Goal: Information Seeking & Learning: Learn about a topic

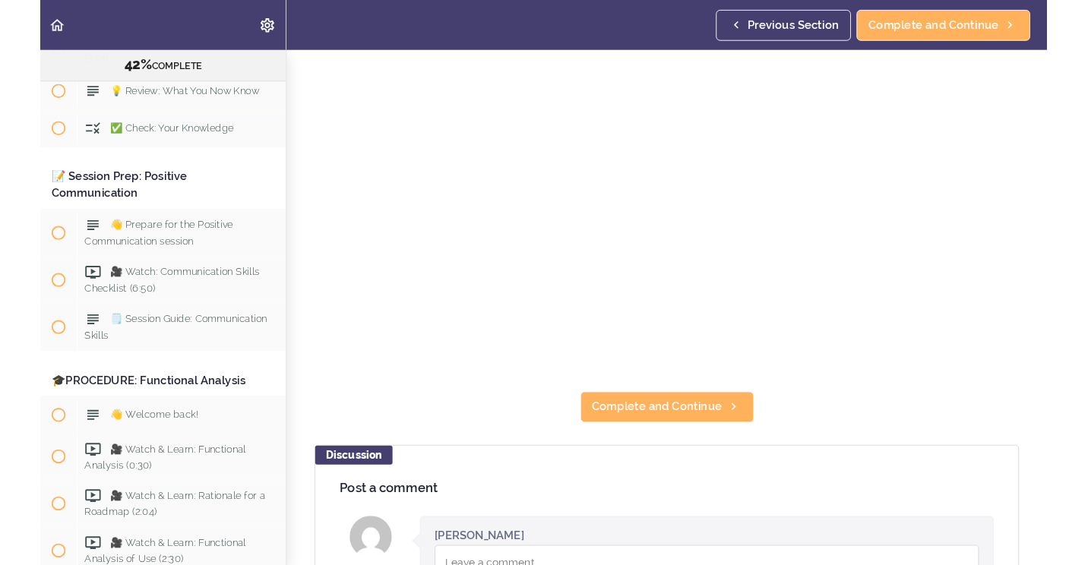
scroll to position [4407, 0]
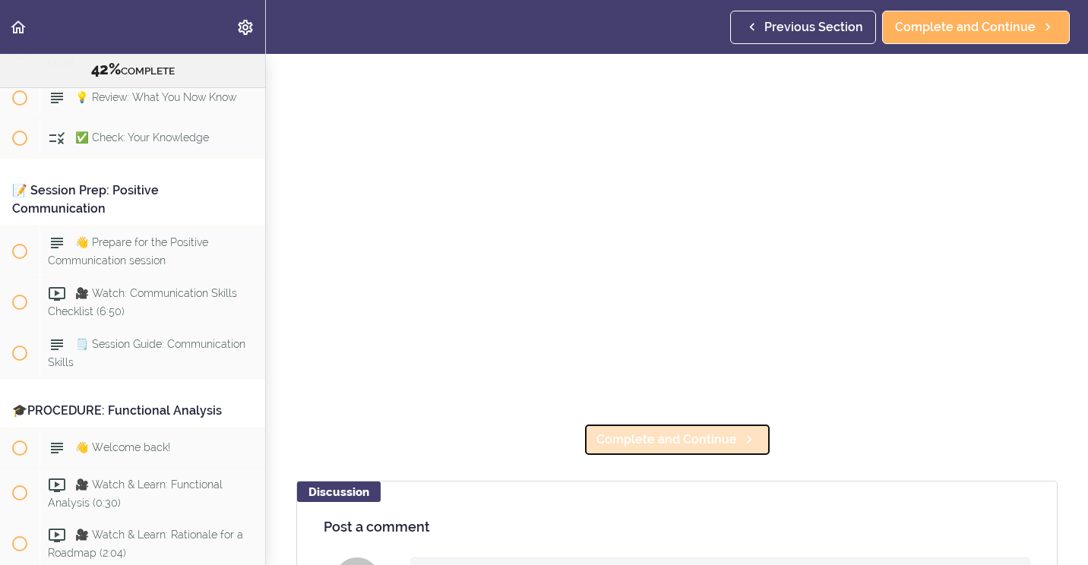
click at [615, 423] on link "Complete and Continue" at bounding box center [677, 439] width 188 height 33
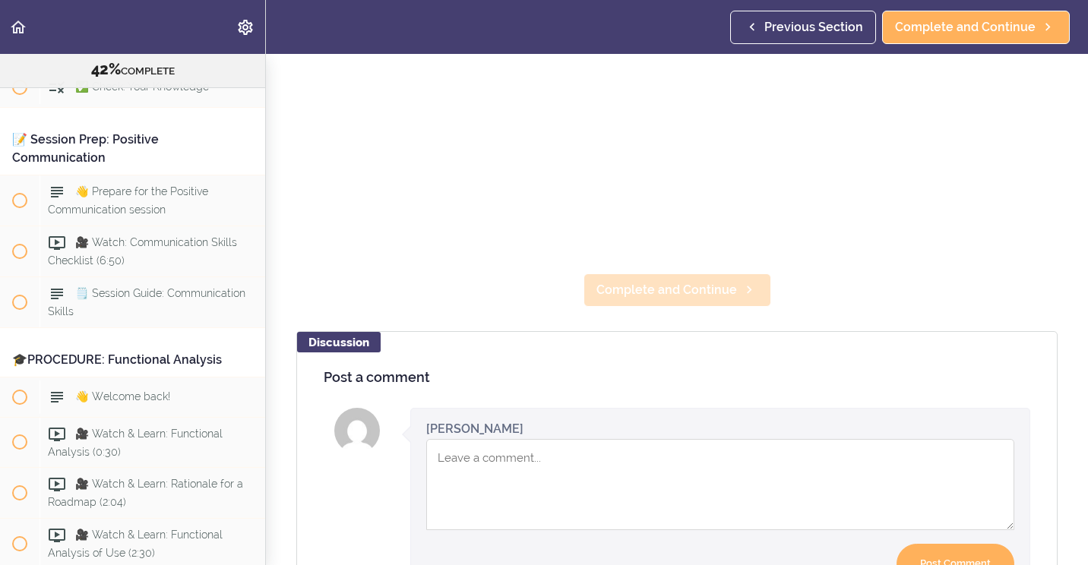
scroll to position [304, 0]
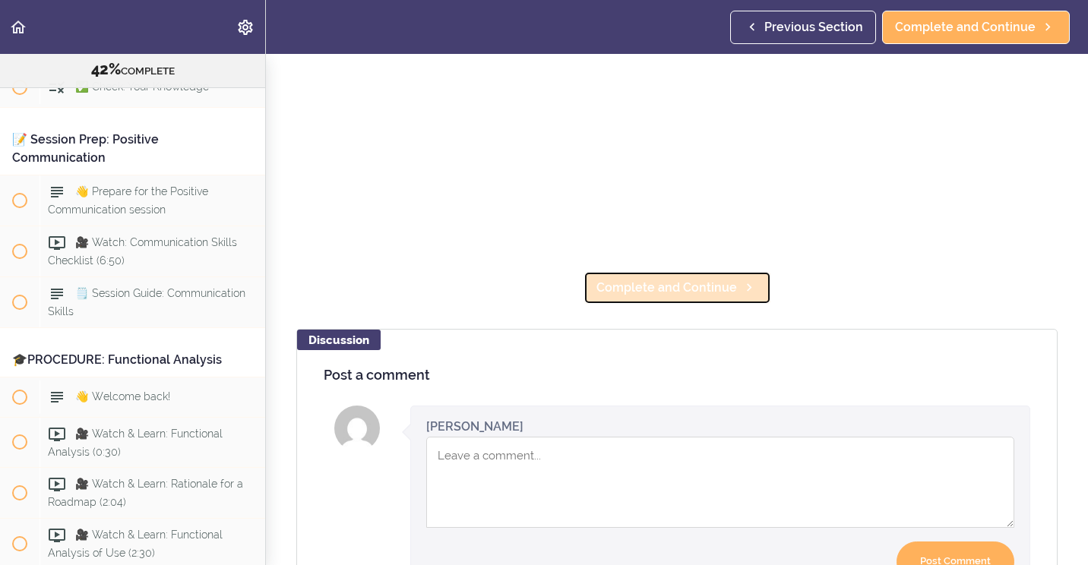
click at [706, 287] on span "Complete and Continue" at bounding box center [666, 288] width 141 height 18
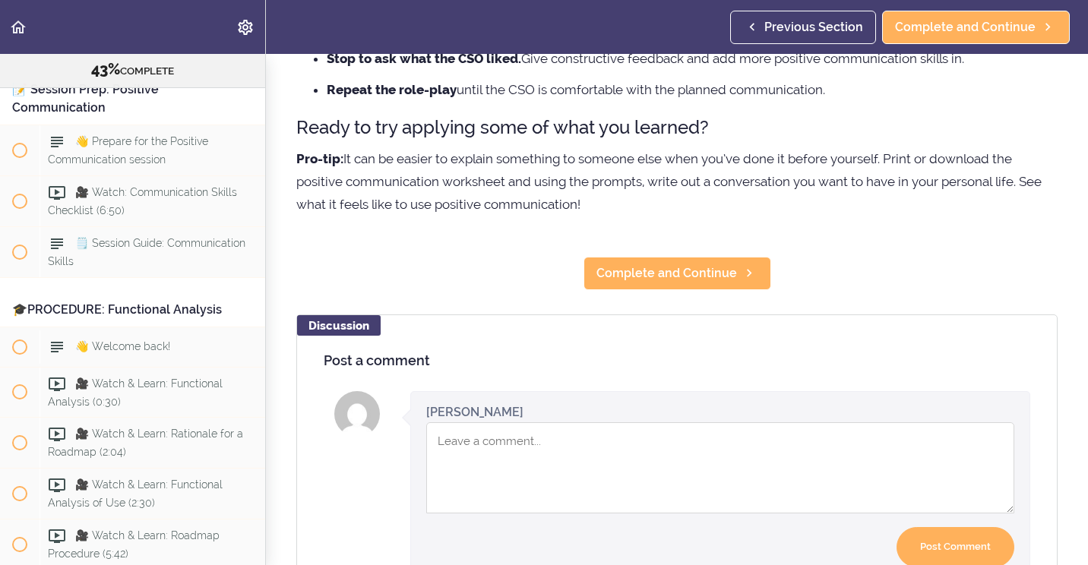
scroll to position [380, 0]
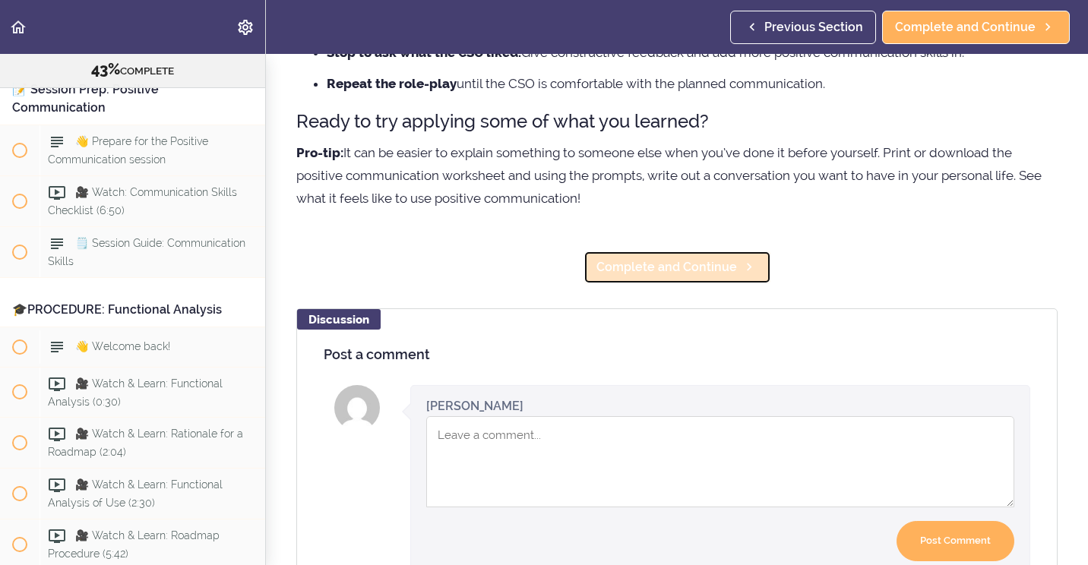
click at [693, 273] on span "Complete and Continue" at bounding box center [666, 267] width 141 height 18
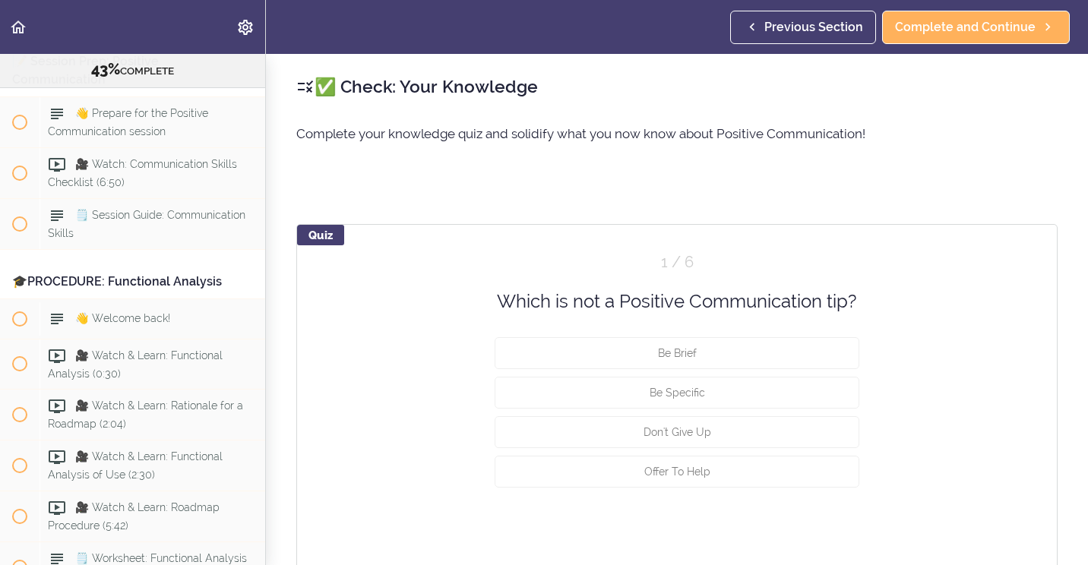
scroll to position [4549, 0]
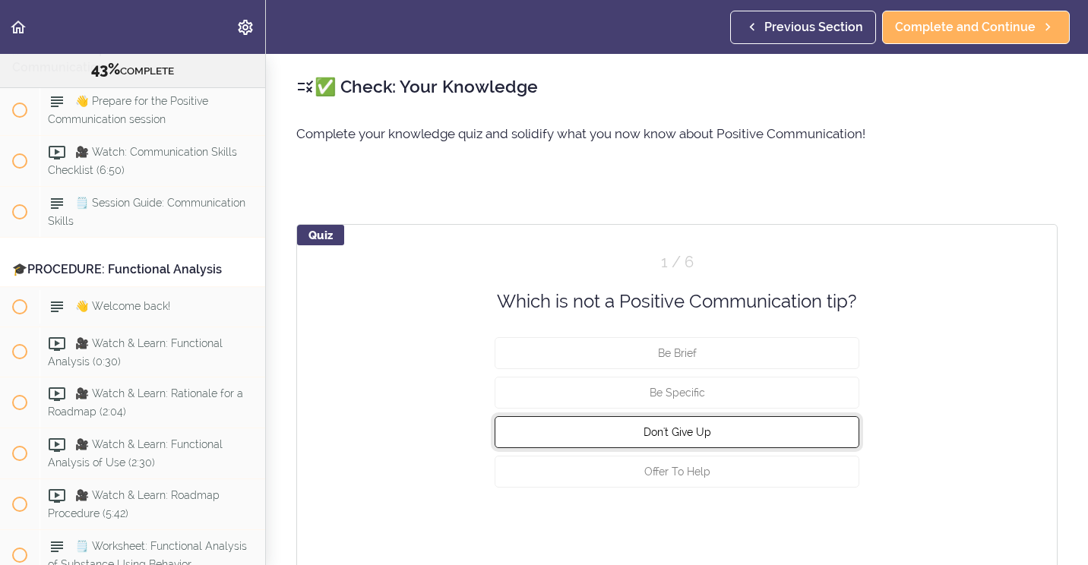
click at [716, 431] on button "Don't Give Up" at bounding box center [677, 432] width 365 height 32
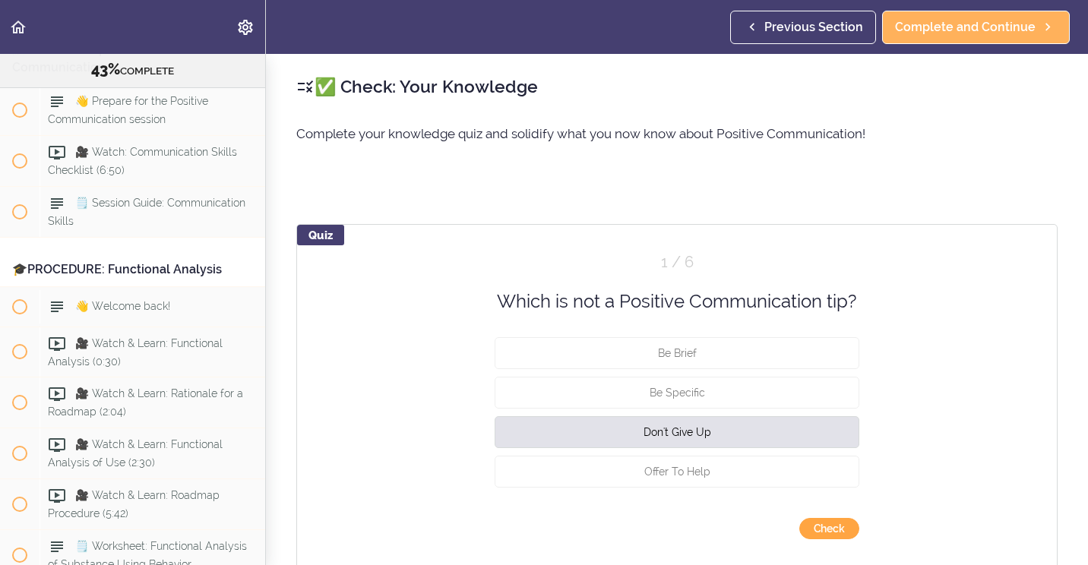
click at [820, 528] on button "Check" at bounding box center [829, 528] width 60 height 21
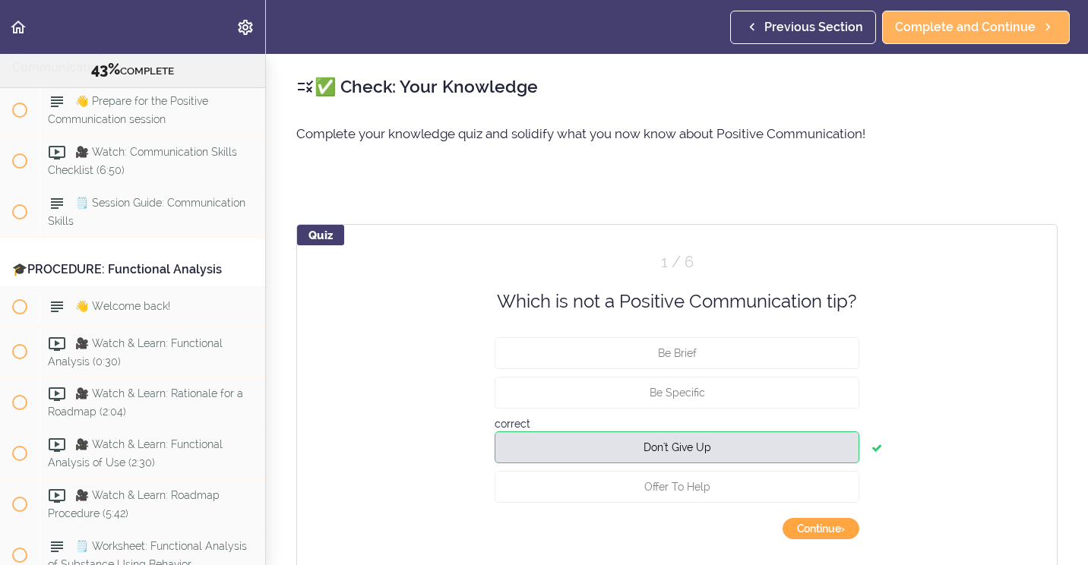
click at [797, 524] on button "Continue ›" at bounding box center [820, 528] width 77 height 21
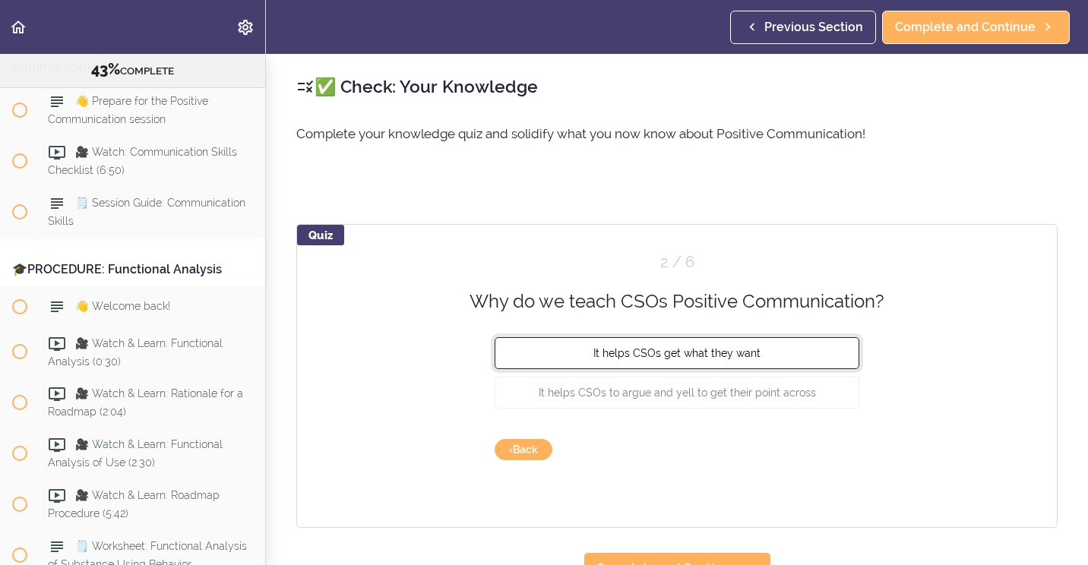
click at [611, 352] on span "It helps CSOs get what they want" at bounding box center [676, 353] width 167 height 12
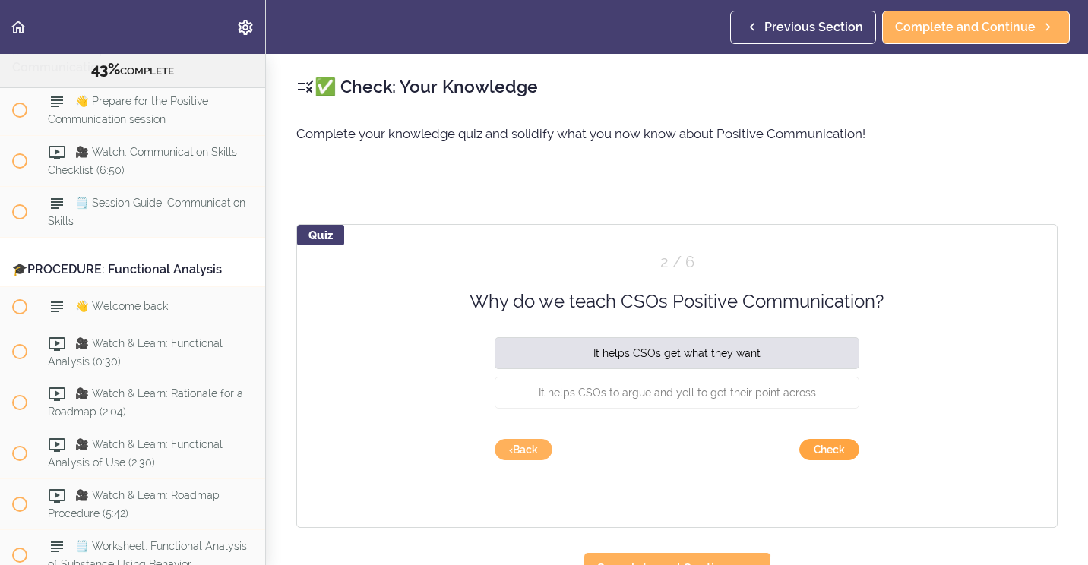
click at [818, 448] on button "Check" at bounding box center [829, 449] width 60 height 21
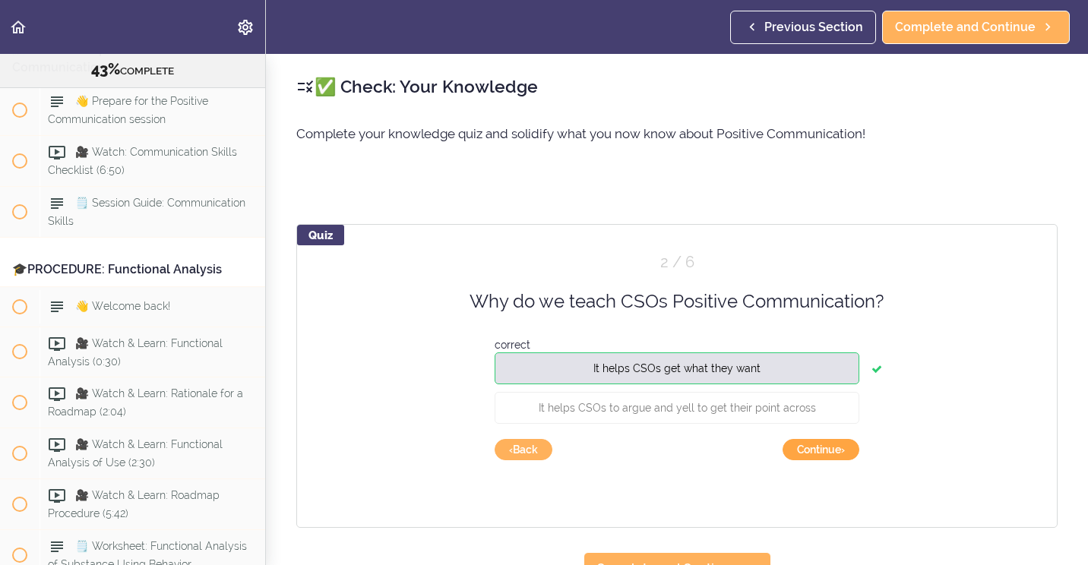
click at [819, 448] on button "Continue ›" at bounding box center [820, 449] width 77 height 21
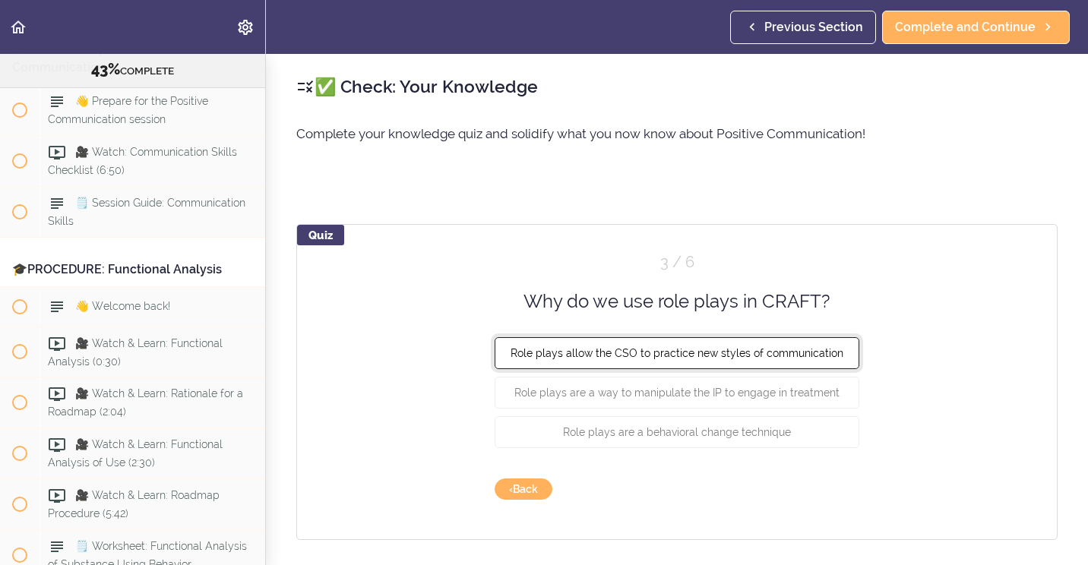
click at [672, 353] on span "Role plays allow the CSO to practice new styles of communication" at bounding box center [676, 353] width 333 height 12
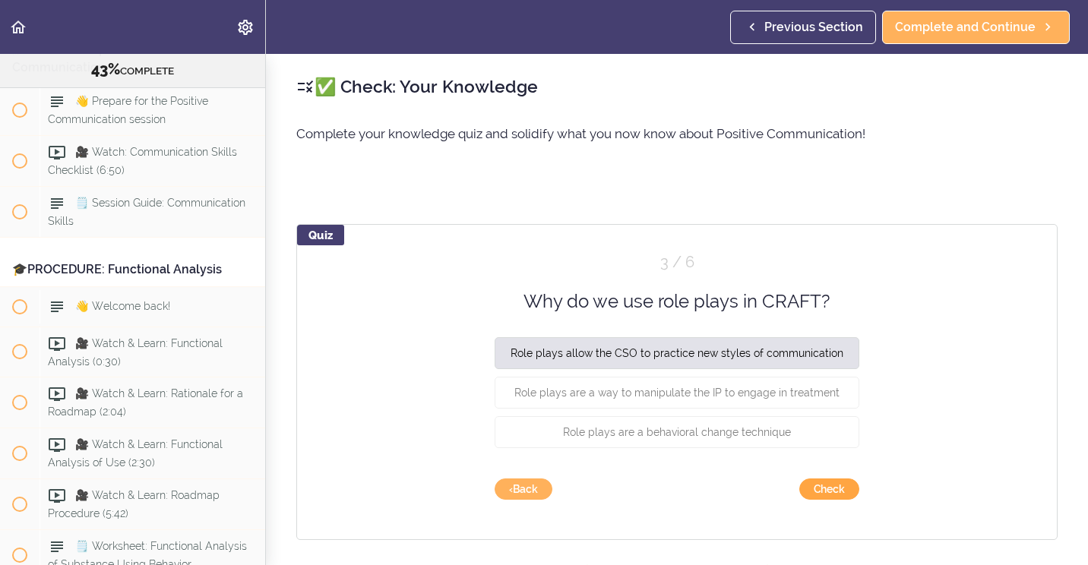
click at [829, 490] on button "Check" at bounding box center [829, 489] width 60 height 21
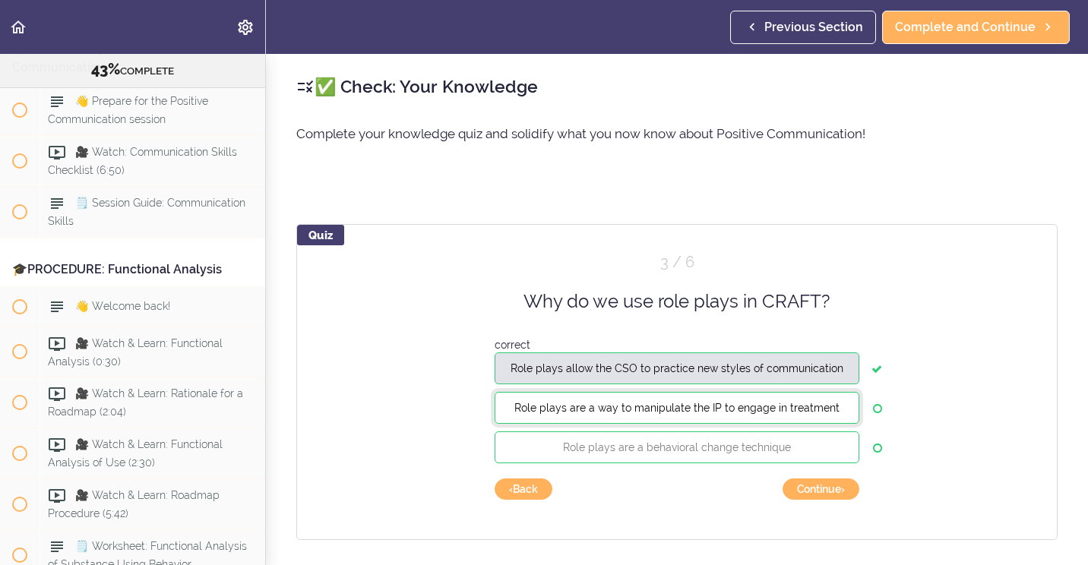
click at [726, 408] on span "Role plays are a way to manipulate the IP to engage in treatment" at bounding box center [676, 408] width 325 height 12
click at [739, 450] on span "Role plays are a behavioral change technique" at bounding box center [677, 447] width 228 height 12
click at [814, 486] on button "Continue ›" at bounding box center [820, 489] width 77 height 21
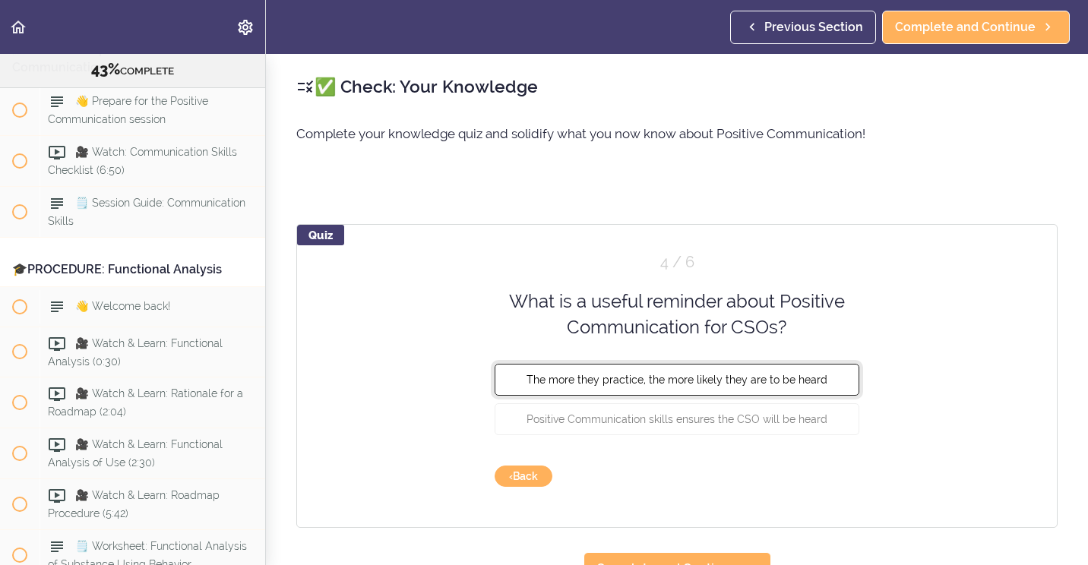
click at [632, 382] on span "The more they practice, the more likely they are to be heard" at bounding box center [676, 379] width 301 height 12
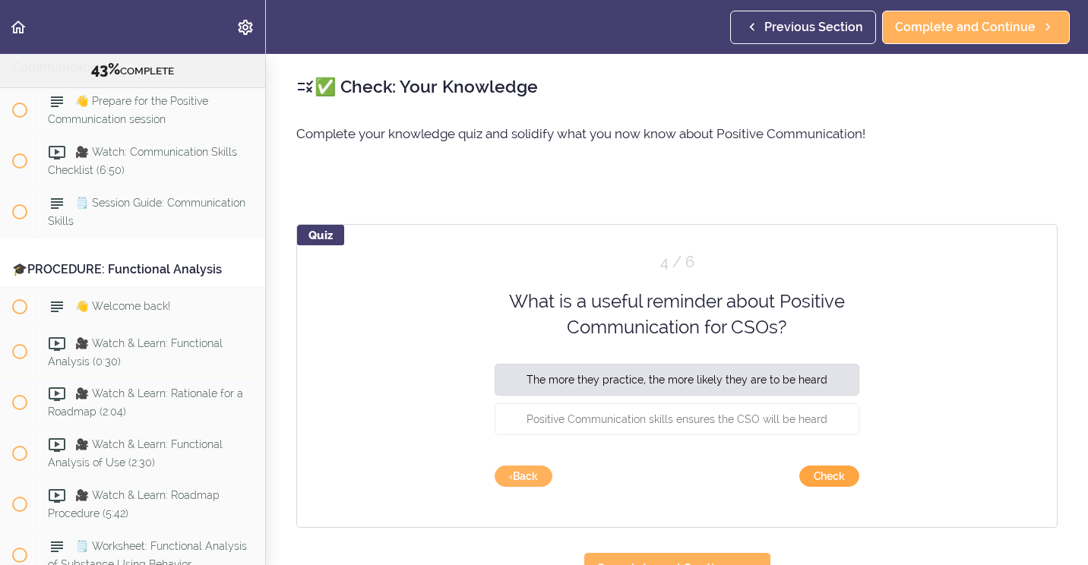
click at [836, 485] on button "Check" at bounding box center [829, 476] width 60 height 21
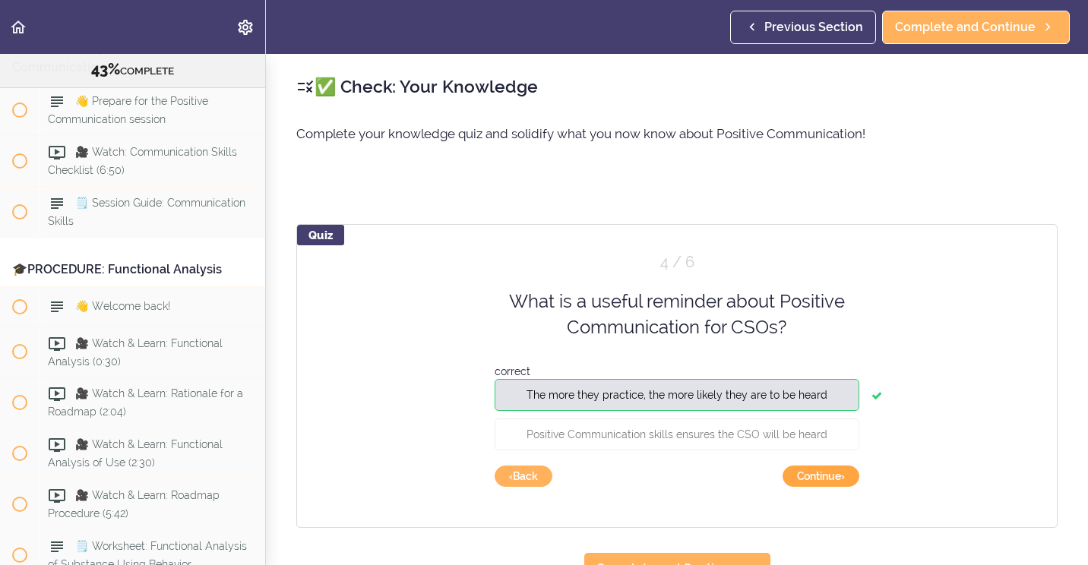
click at [833, 478] on button "Continue ›" at bounding box center [820, 476] width 77 height 21
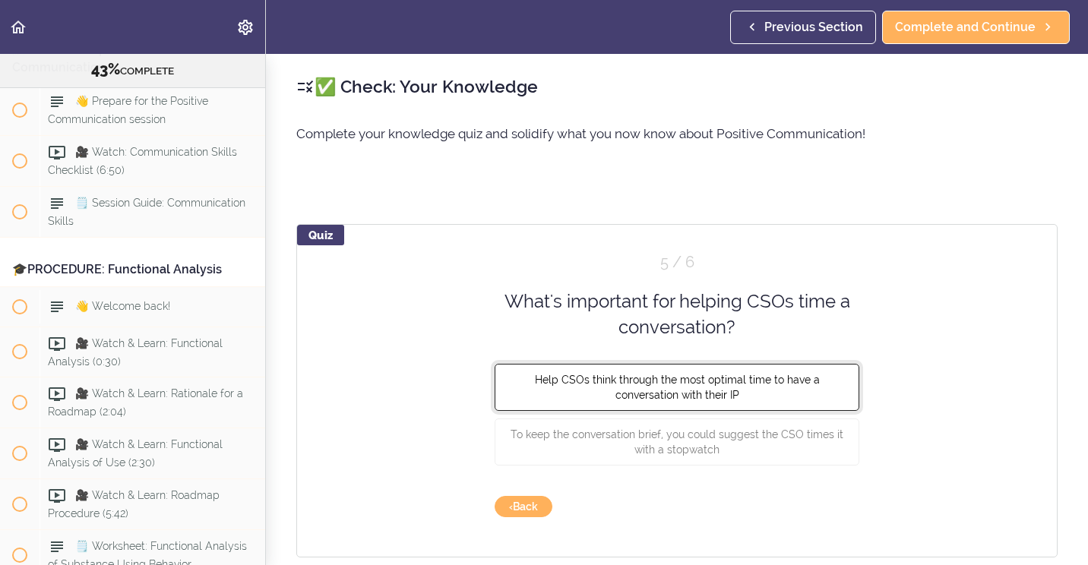
click at [716, 400] on span "Help CSOs think through the most optimal time to have a conversation with their…" at bounding box center [677, 386] width 285 height 27
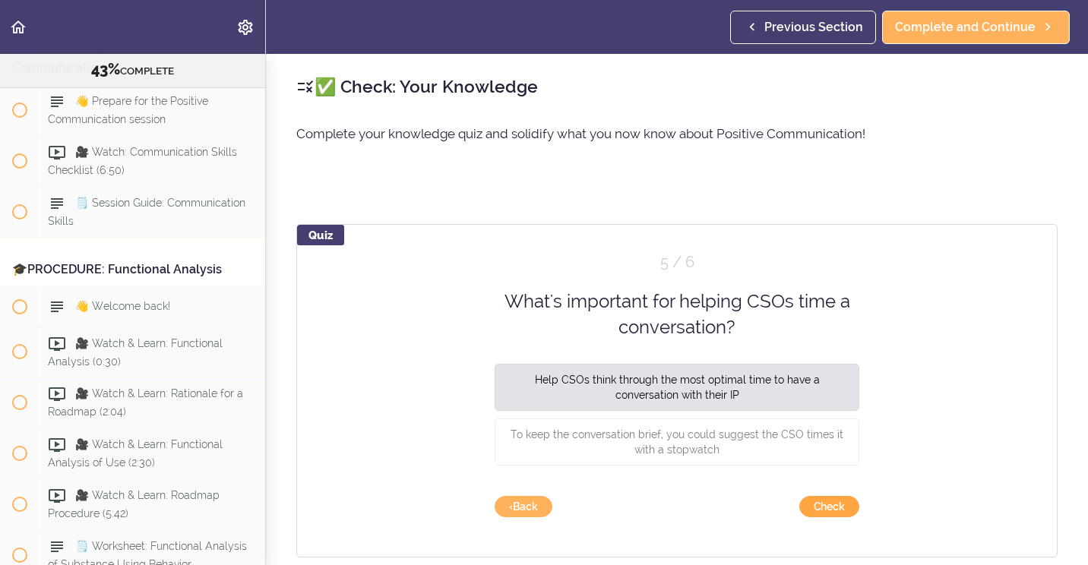
click at [820, 508] on button "Check" at bounding box center [829, 506] width 60 height 21
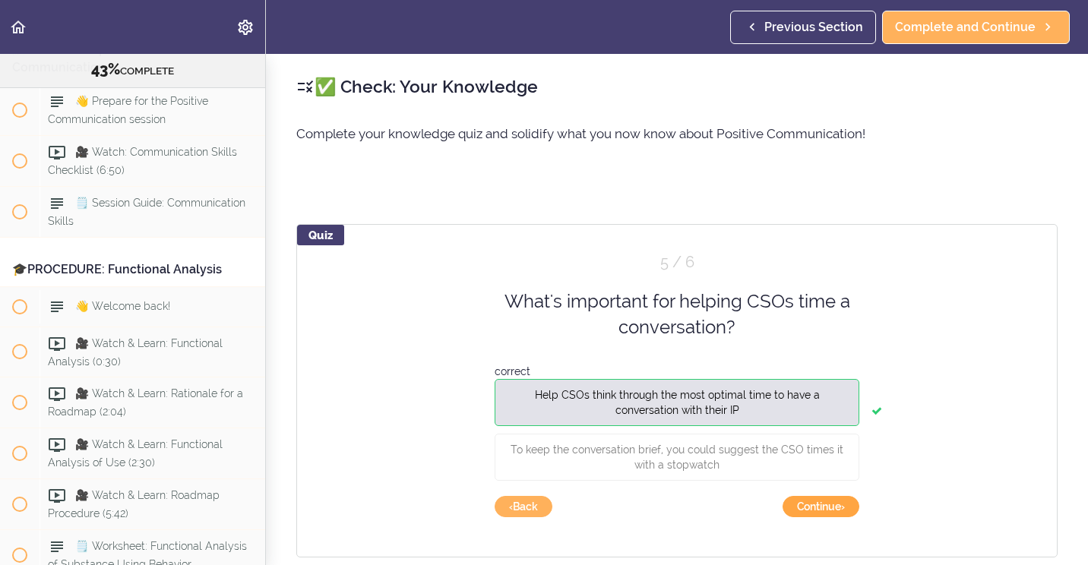
click at [823, 508] on button "Continue ›" at bounding box center [820, 506] width 77 height 21
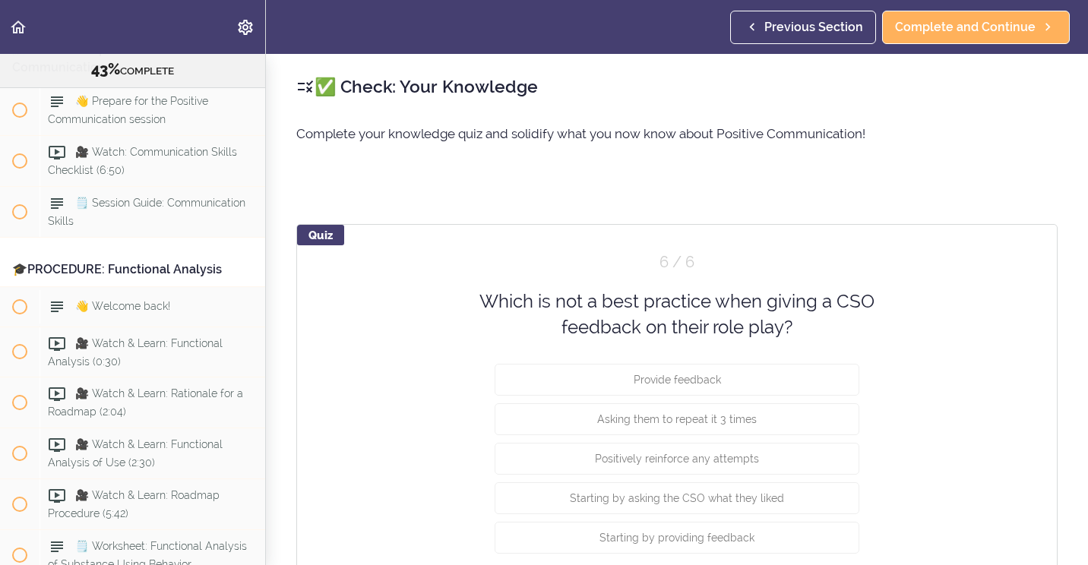
scroll to position [76, 0]
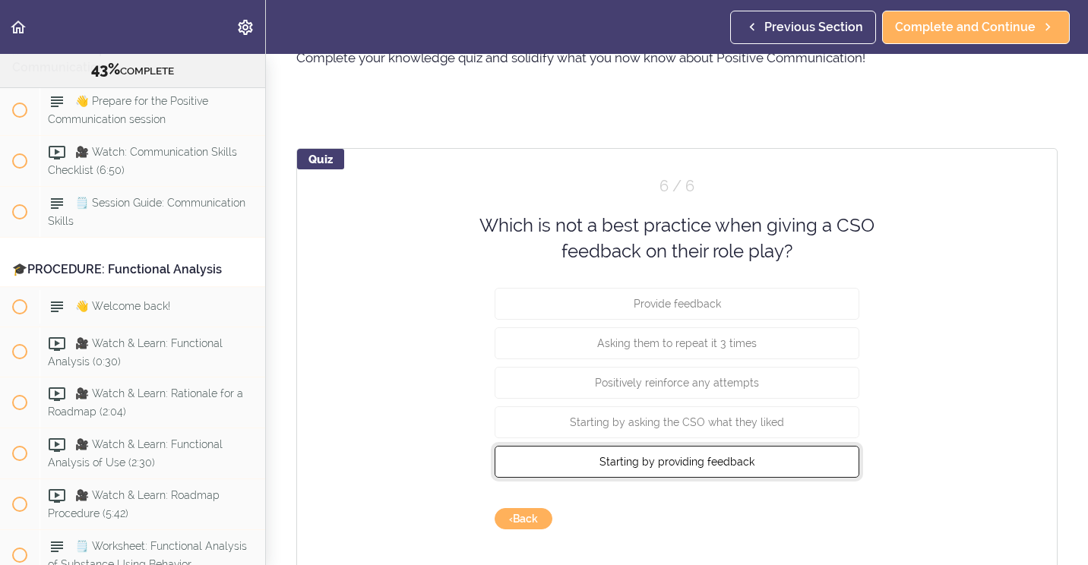
click at [716, 457] on span "Starting by providing feedback" at bounding box center [676, 461] width 155 height 12
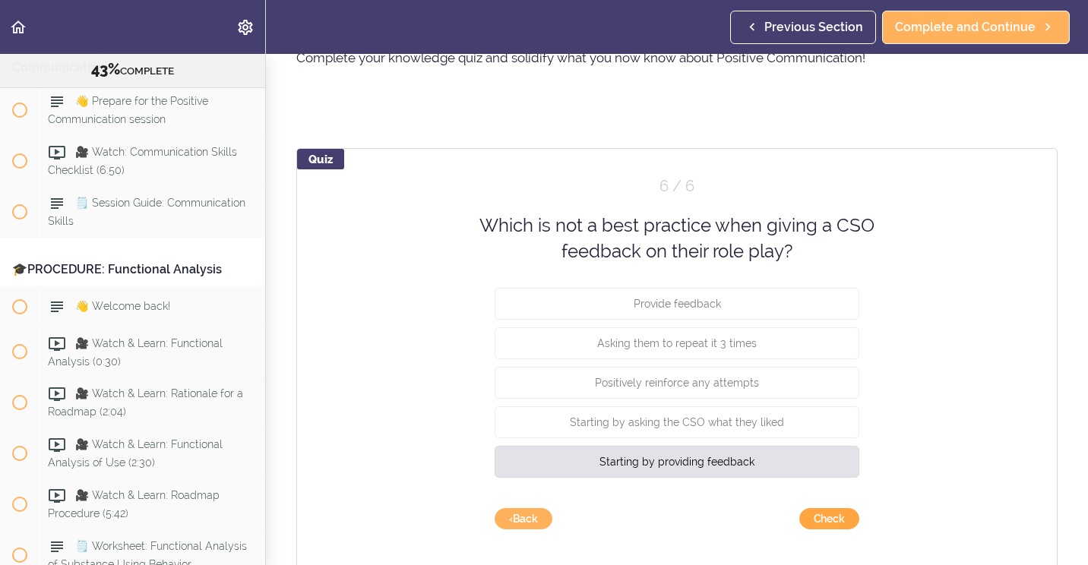
click at [842, 522] on button "Check" at bounding box center [829, 518] width 60 height 21
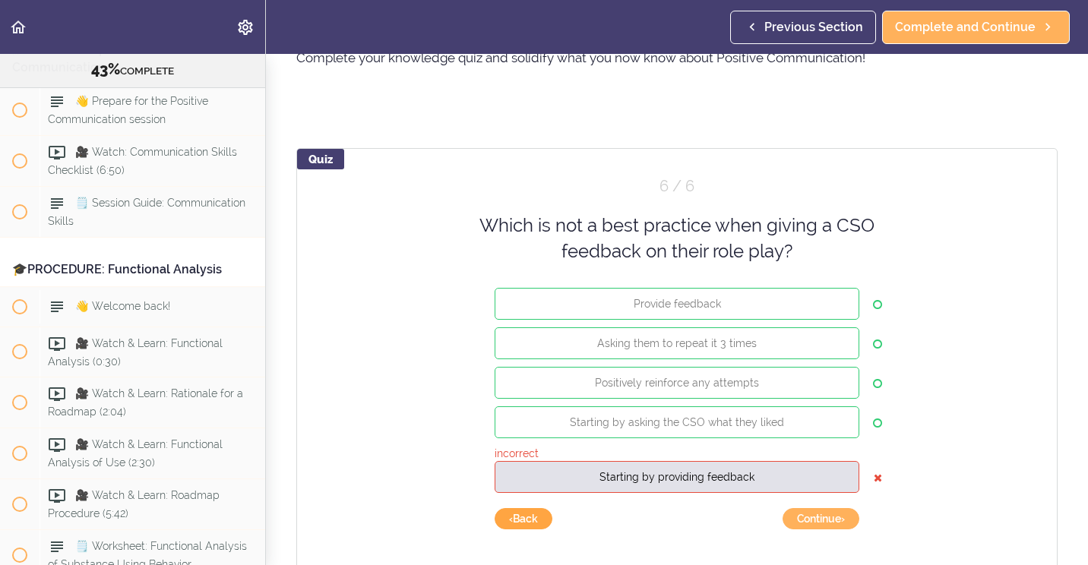
click at [522, 508] on button "‹ Back" at bounding box center [524, 518] width 58 height 21
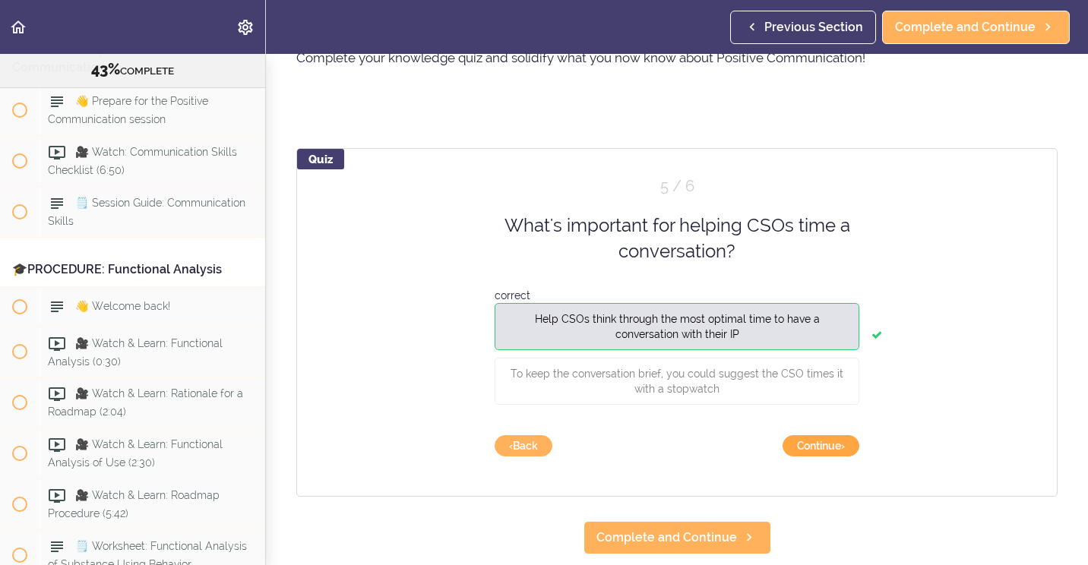
click at [805, 447] on button "Continue ›" at bounding box center [820, 445] width 77 height 21
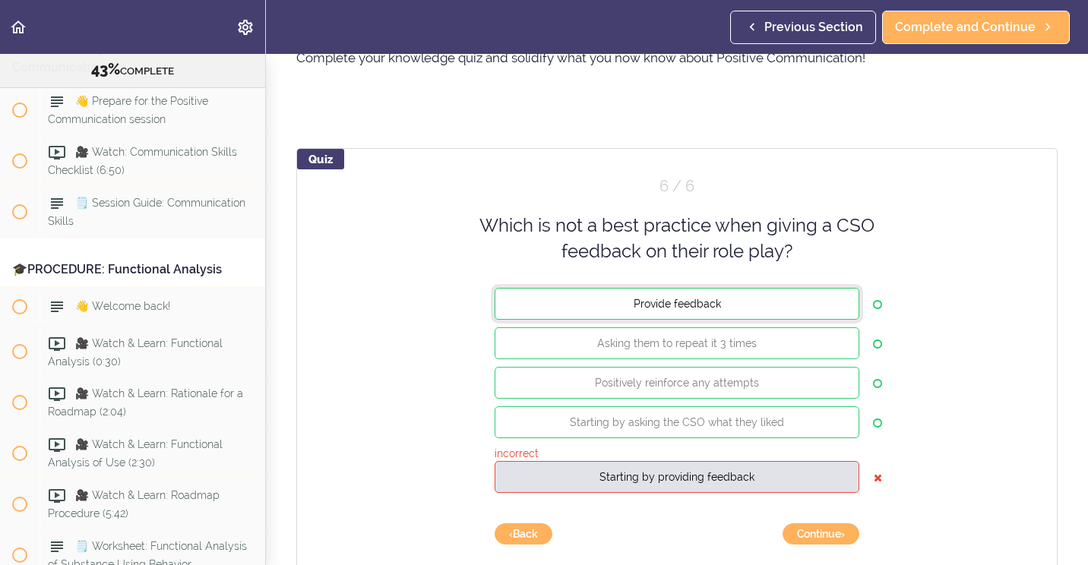
click at [680, 296] on button "Provide feedback" at bounding box center [677, 303] width 365 height 32
click at [794, 532] on button "Continue ›" at bounding box center [820, 533] width 77 height 21
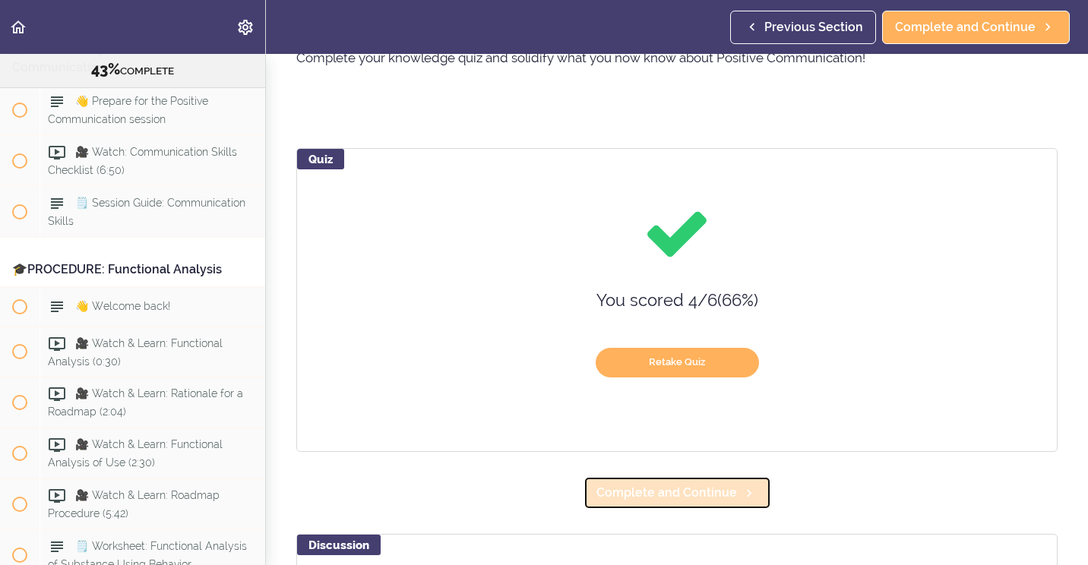
click at [720, 485] on span "Complete and Continue" at bounding box center [666, 493] width 141 height 18
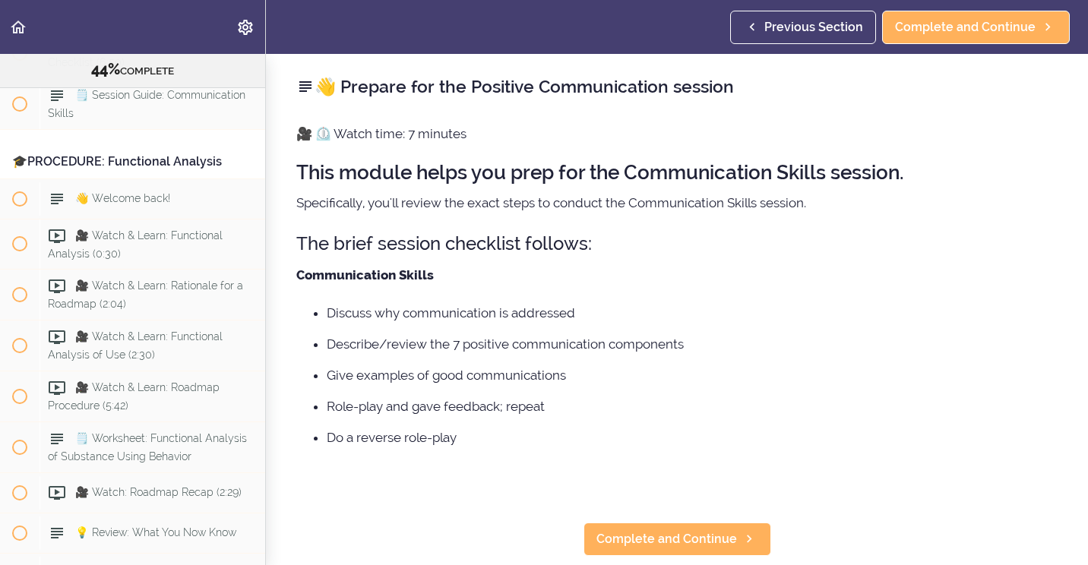
scroll to position [76, 0]
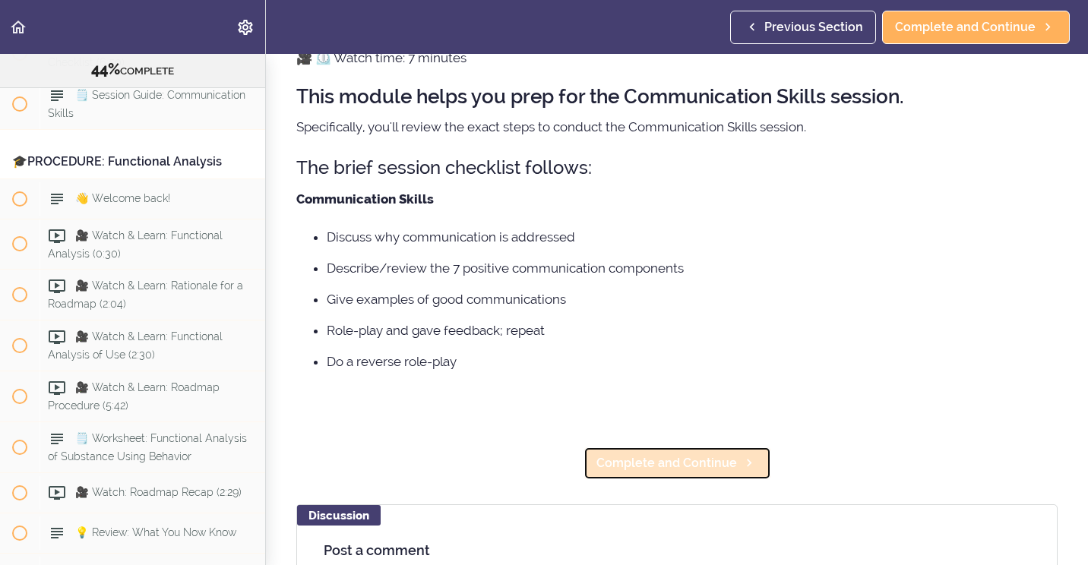
click at [684, 457] on span "Complete and Continue" at bounding box center [666, 463] width 141 height 18
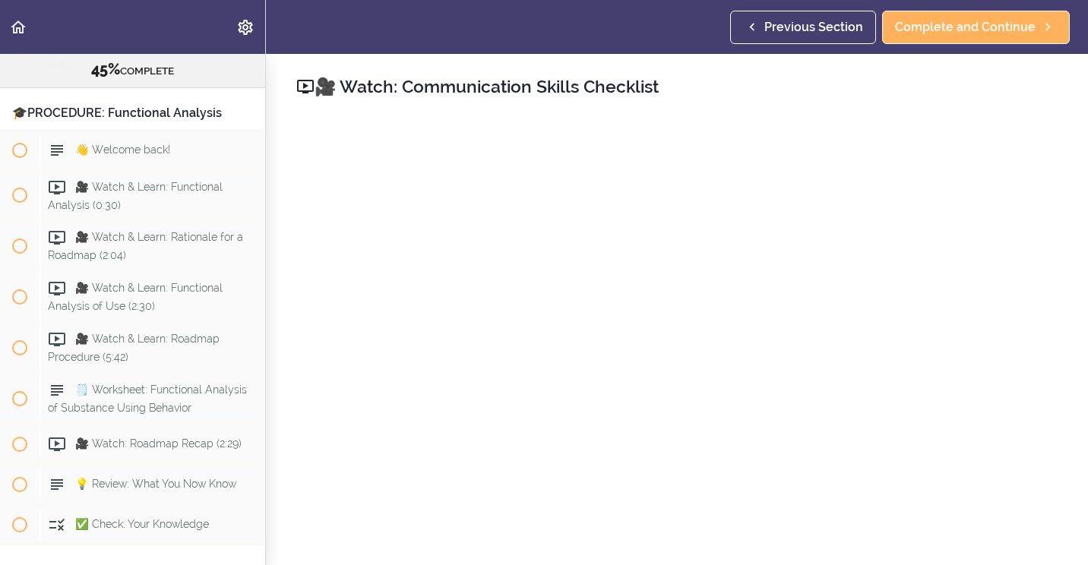
scroll to position [4708, 0]
